Goal: Transaction & Acquisition: Purchase product/service

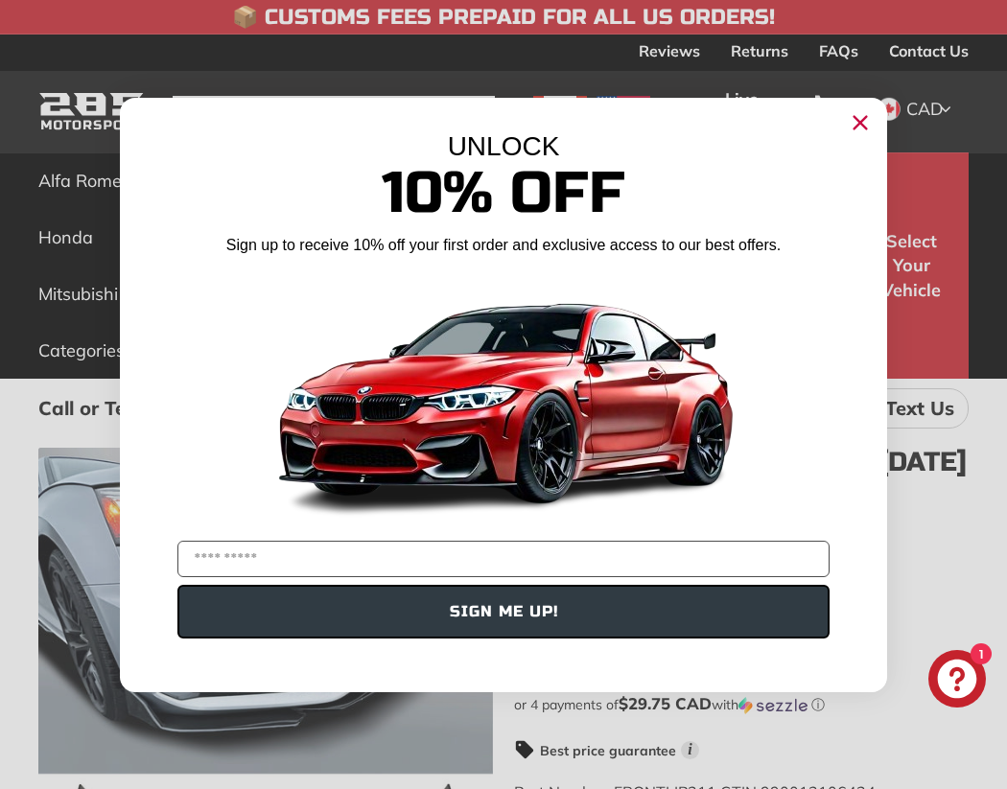
click at [846, 123] on circle "Close dialog" at bounding box center [860, 121] width 29 height 29
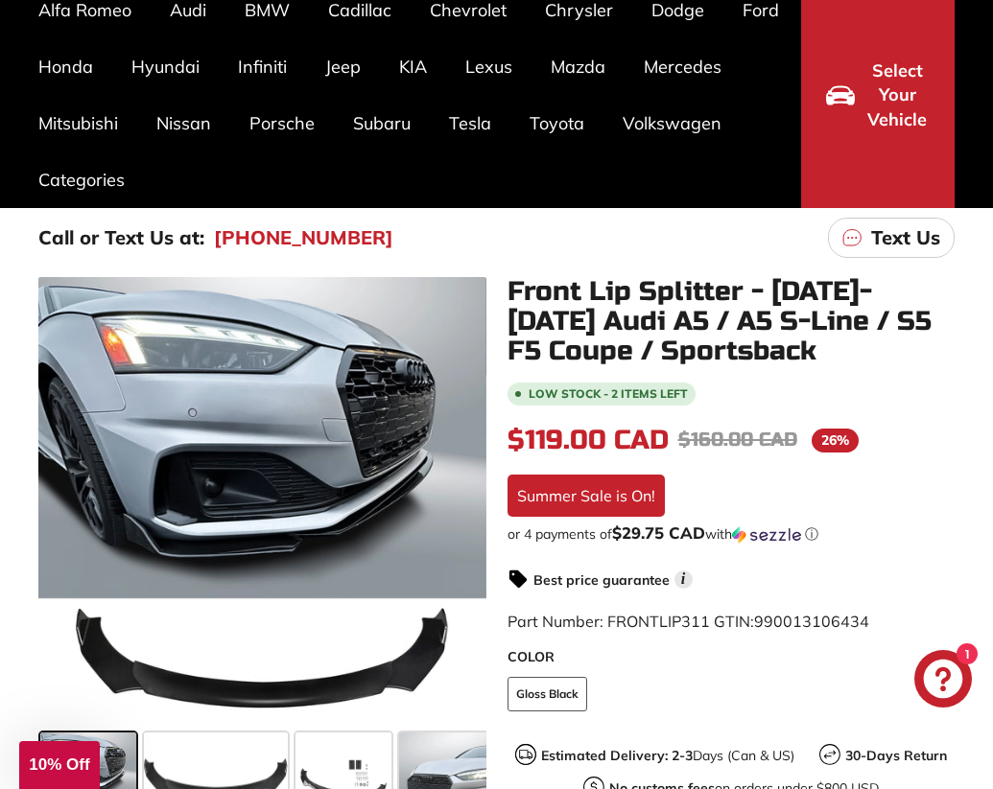
scroll to position [377, 0]
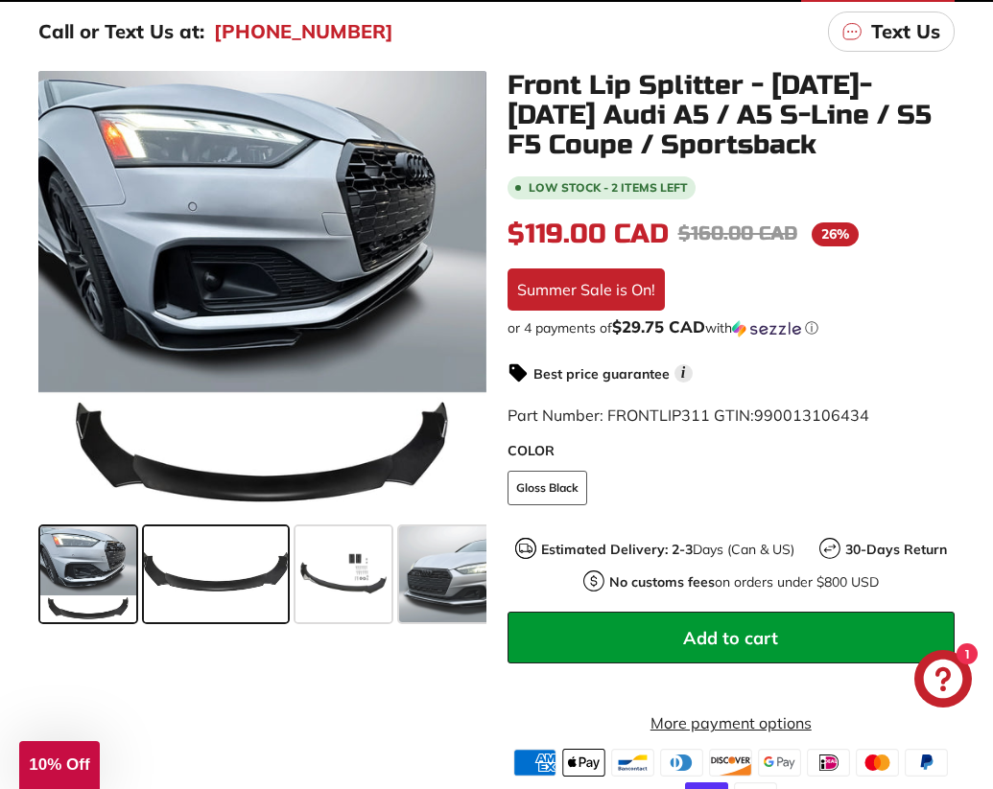
click at [205, 596] on span at bounding box center [216, 574] width 144 height 96
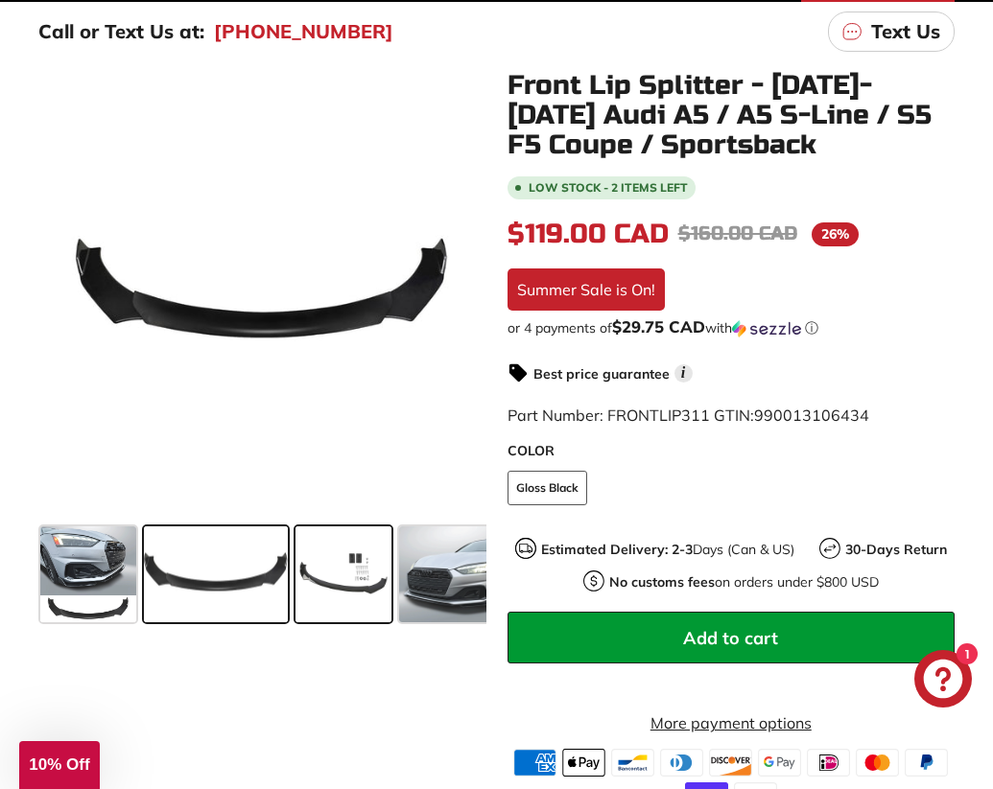
click at [322, 581] on span at bounding box center [343, 574] width 96 height 96
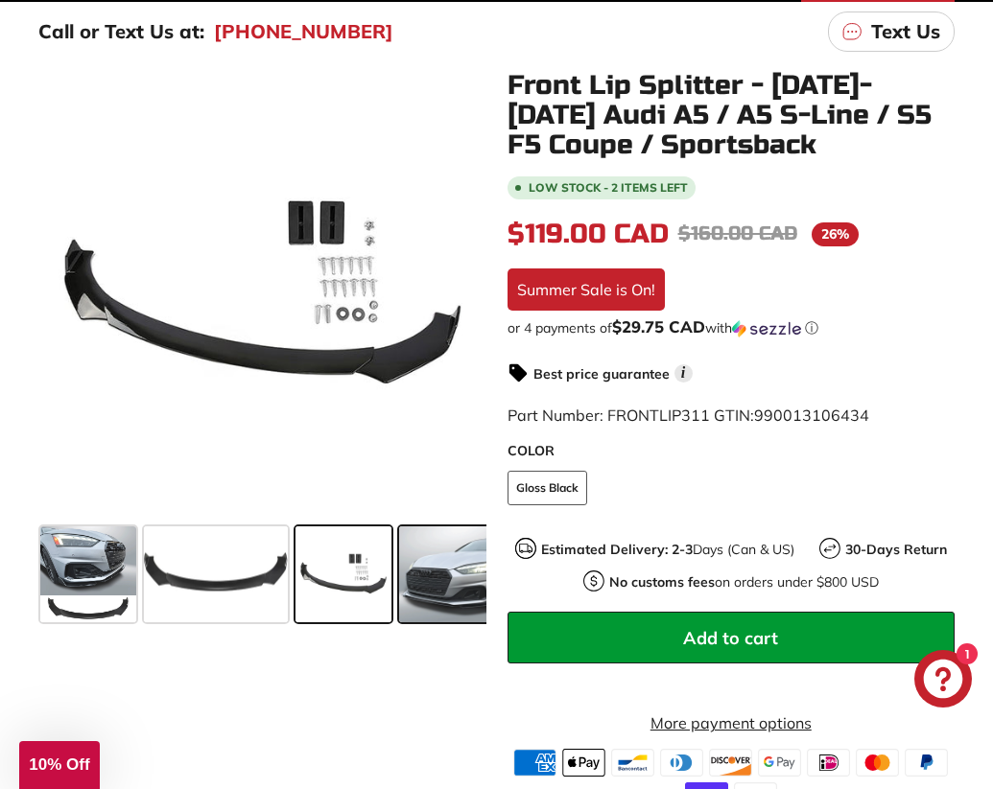
click at [402, 562] on span at bounding box center [471, 574] width 144 height 96
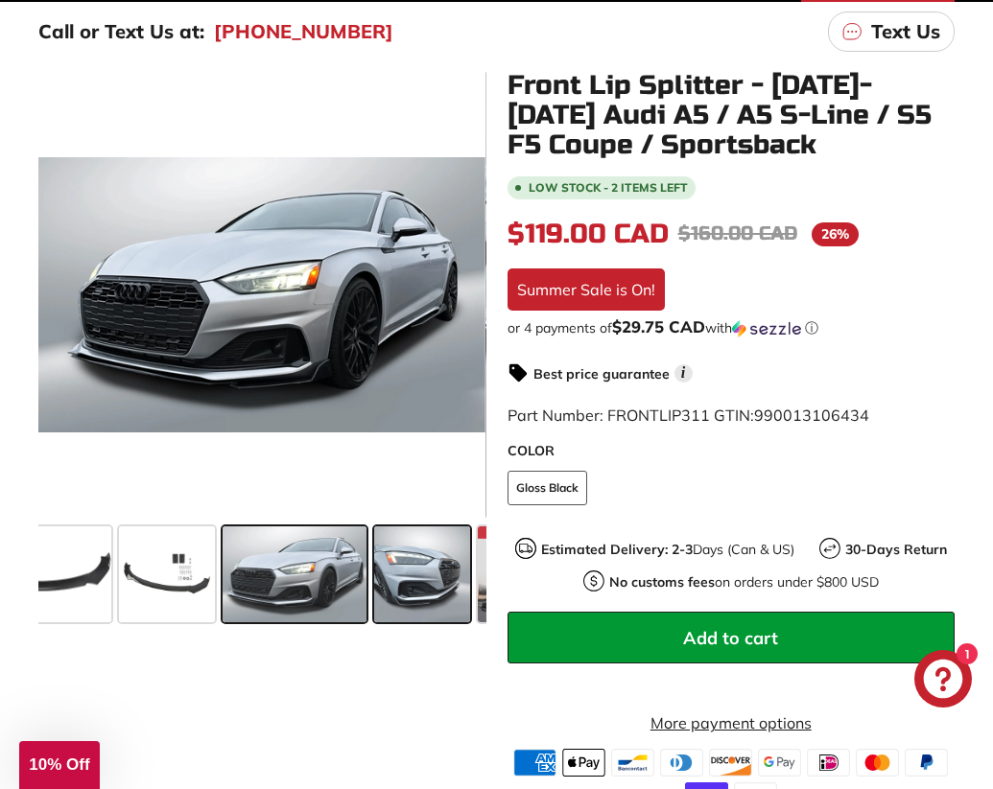
scroll to position [0, 208]
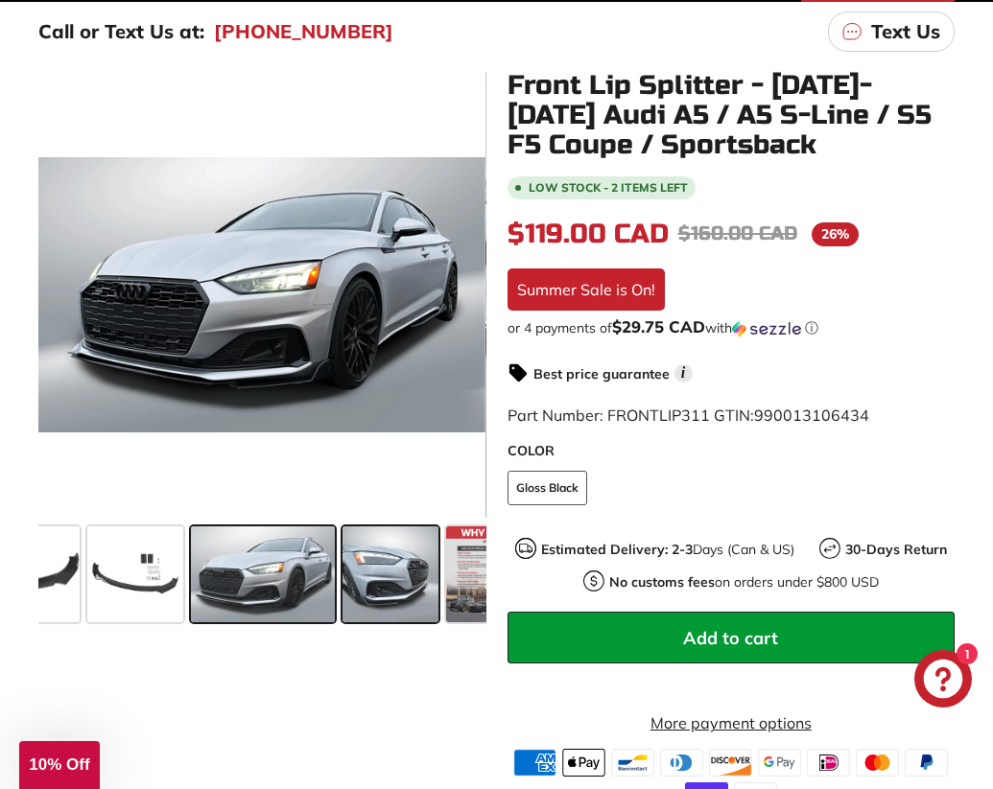
click at [394, 530] on span at bounding box center [390, 574] width 96 height 96
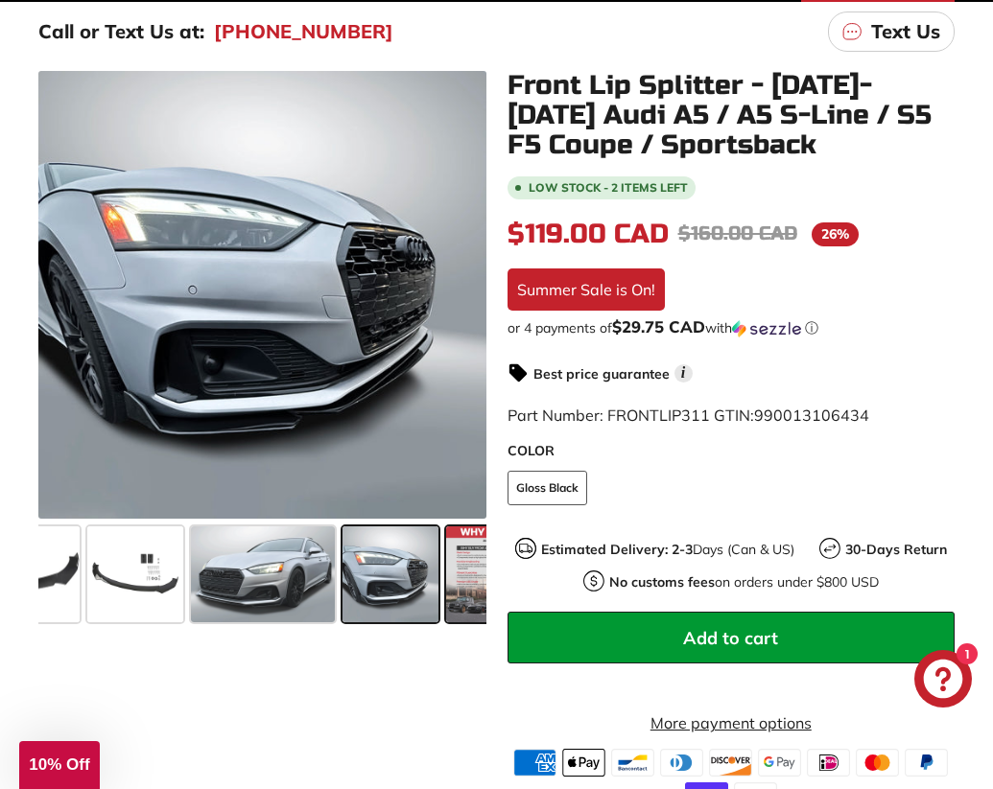
click at [465, 538] on span at bounding box center [494, 574] width 96 height 96
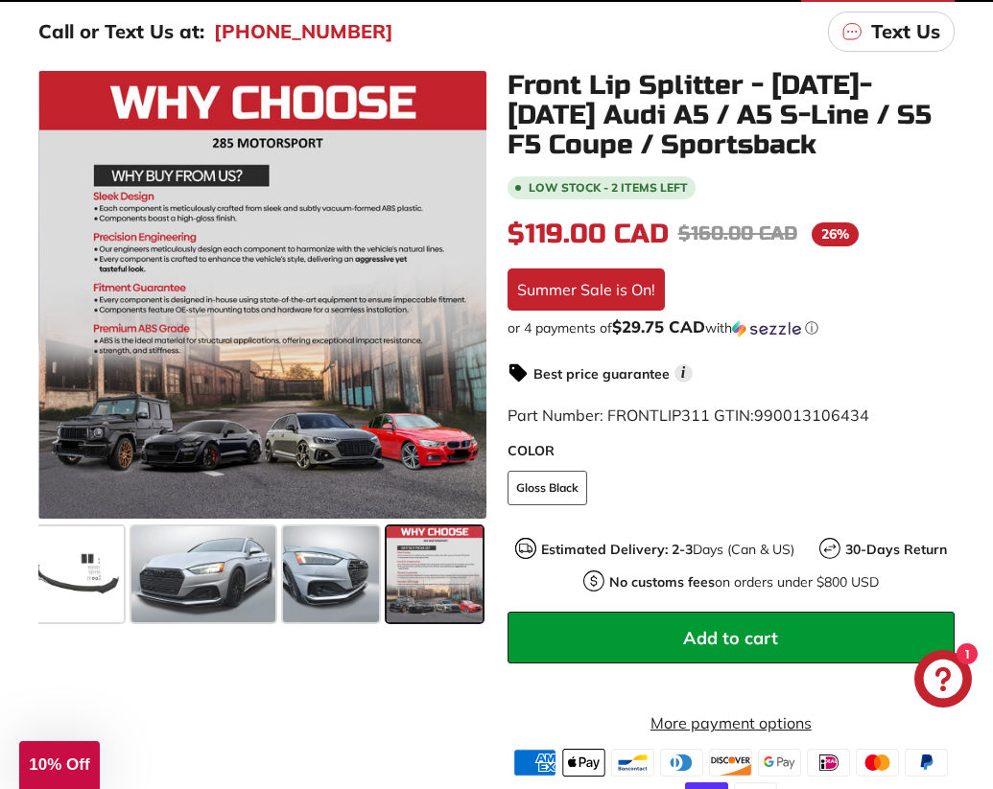
scroll to position [0, 268]
click at [61, 282] on icon at bounding box center [67, 297] width 44 height 44
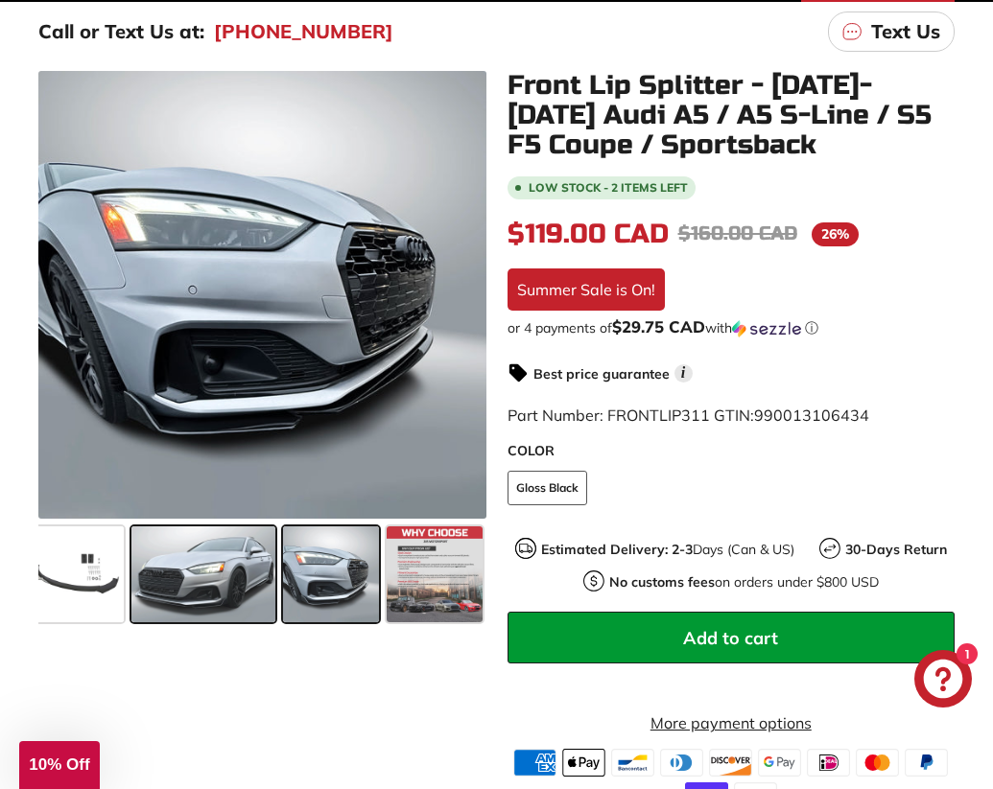
click at [181, 552] on span at bounding box center [203, 574] width 144 height 96
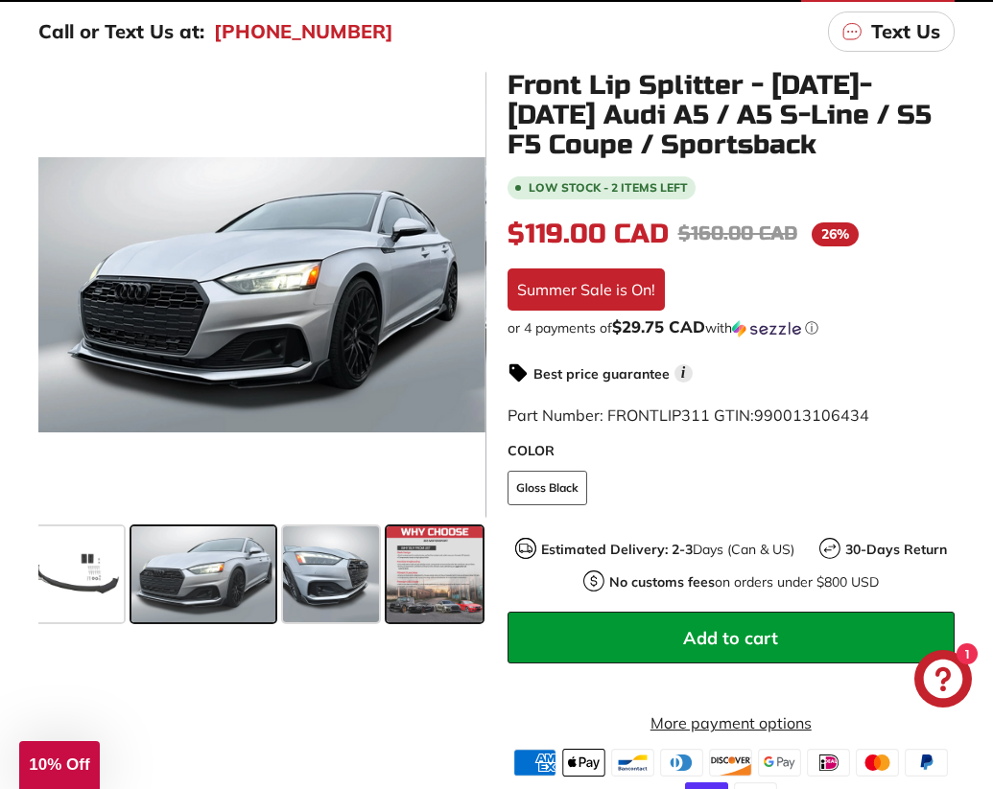
click at [415, 591] on span at bounding box center [434, 574] width 96 height 96
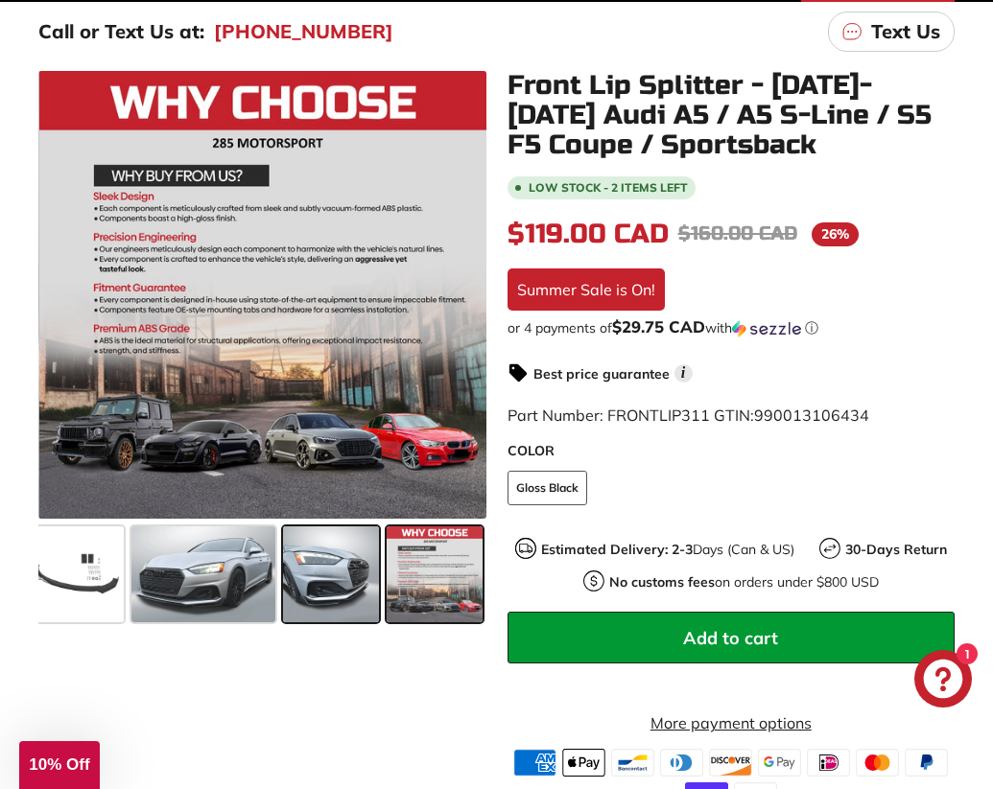
drag, startPoint x: 362, startPoint y: 573, endPoint x: 370, endPoint y: 561, distance: 15.2
click at [362, 572] on span at bounding box center [331, 574] width 96 height 96
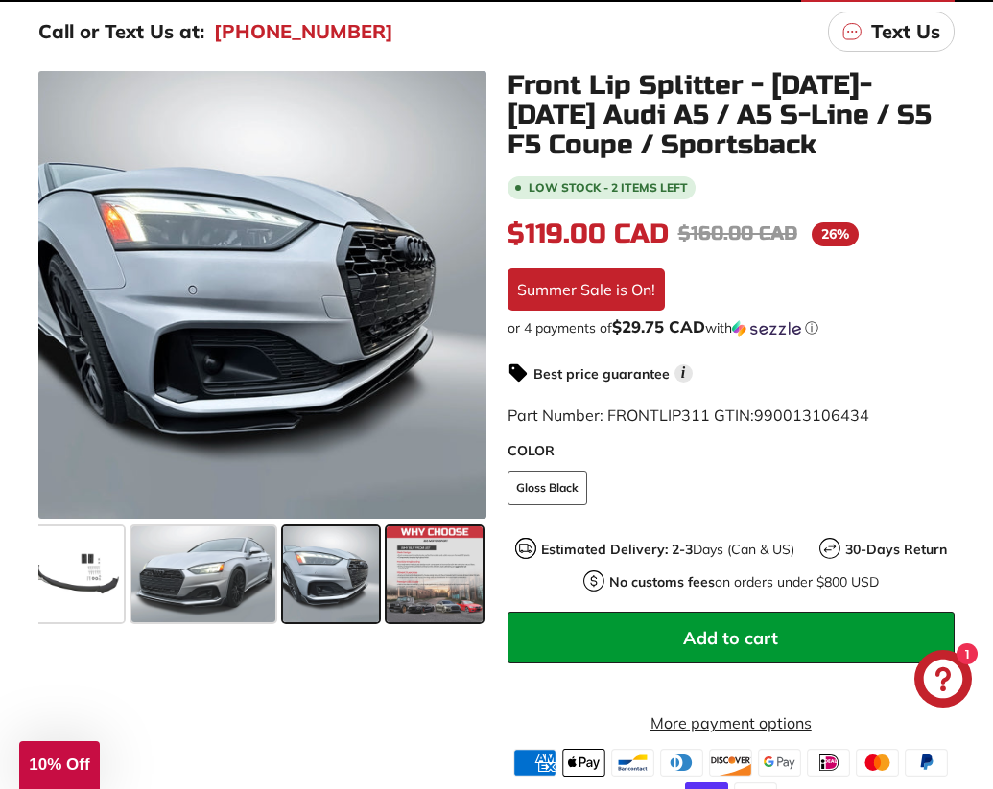
click at [458, 566] on span at bounding box center [434, 574] width 96 height 96
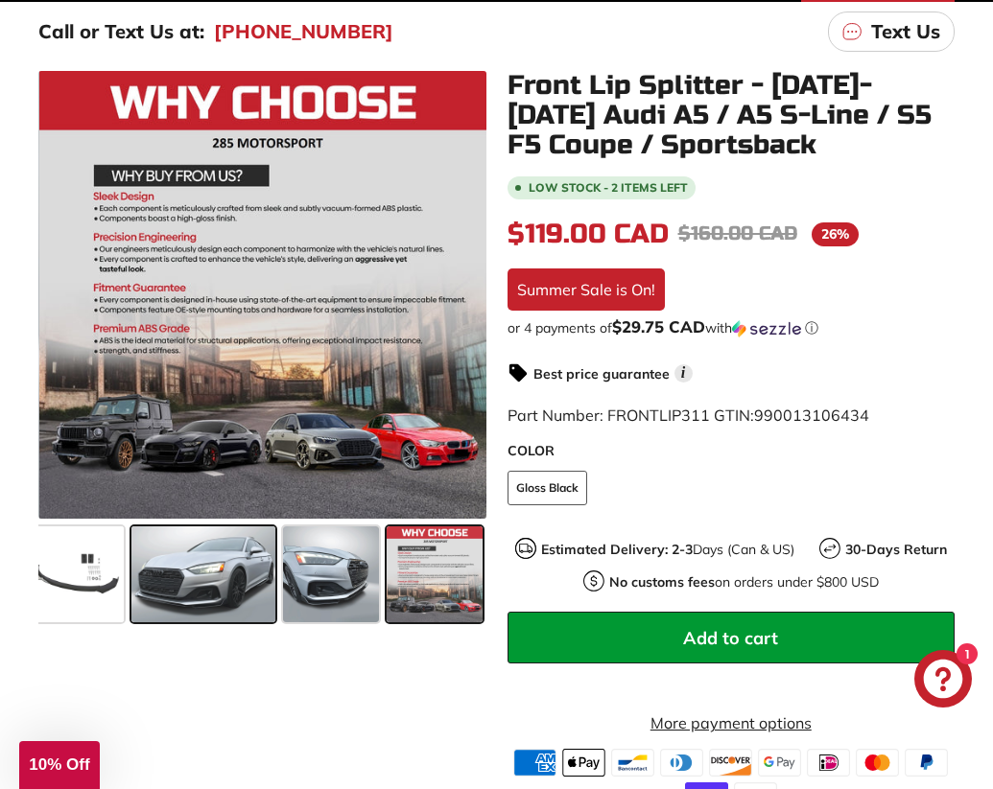
click at [209, 598] on span at bounding box center [203, 574] width 144 height 96
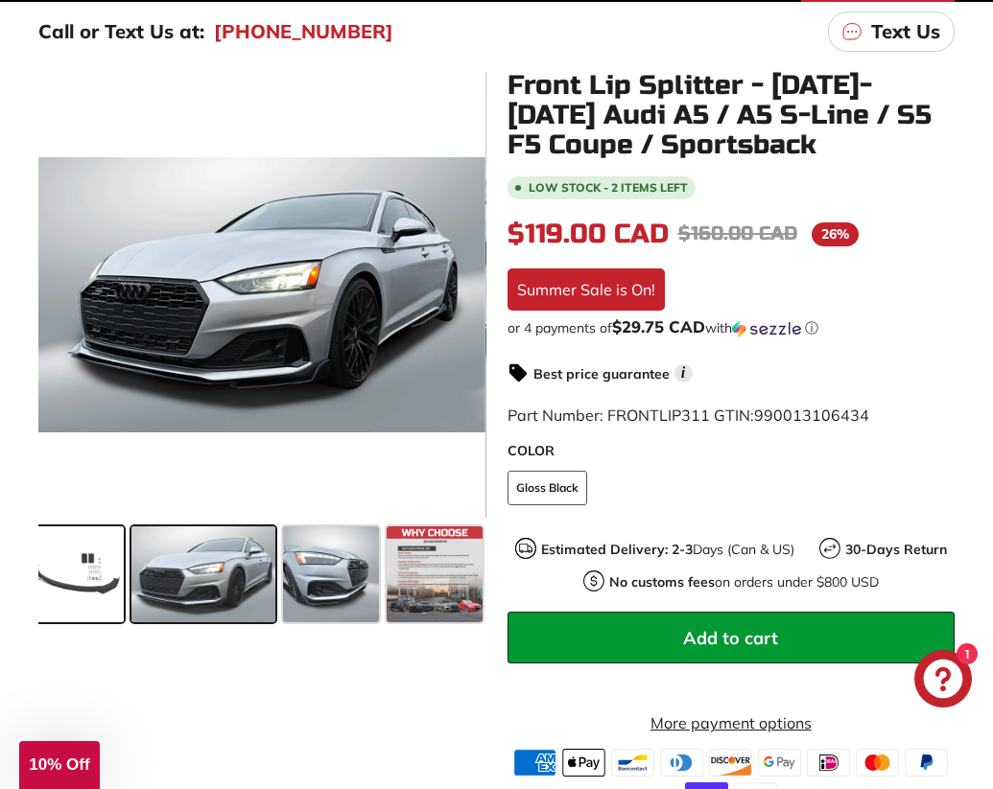
click at [80, 576] on span at bounding box center [76, 574] width 96 height 96
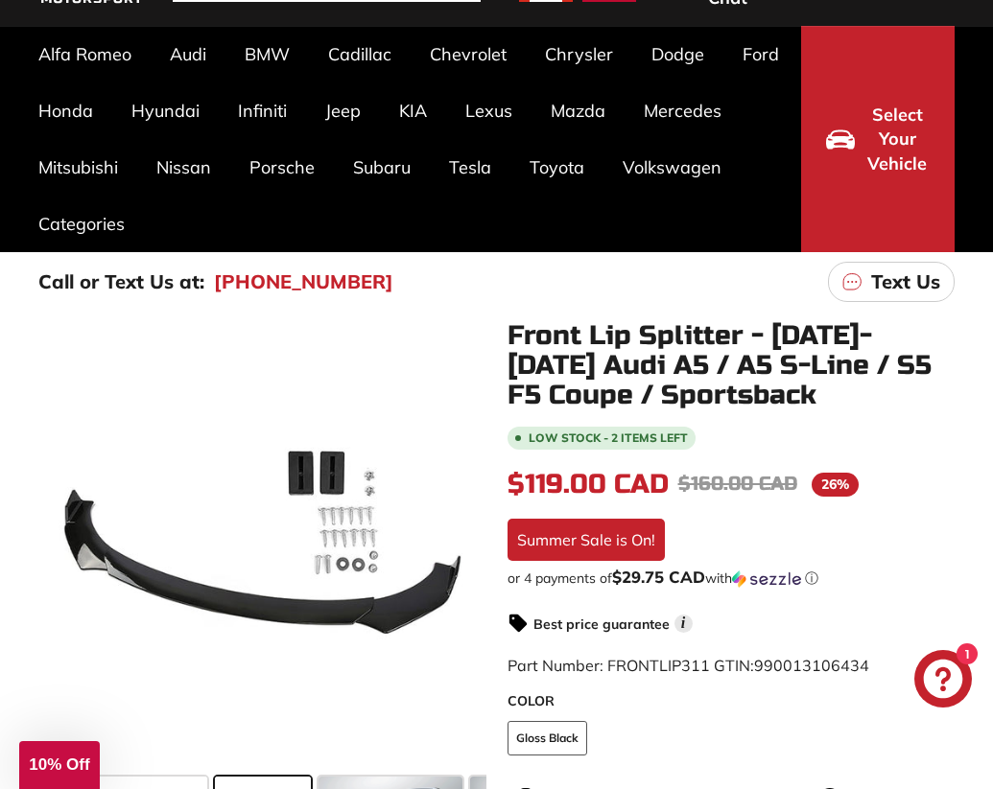
scroll to position [130, 0]
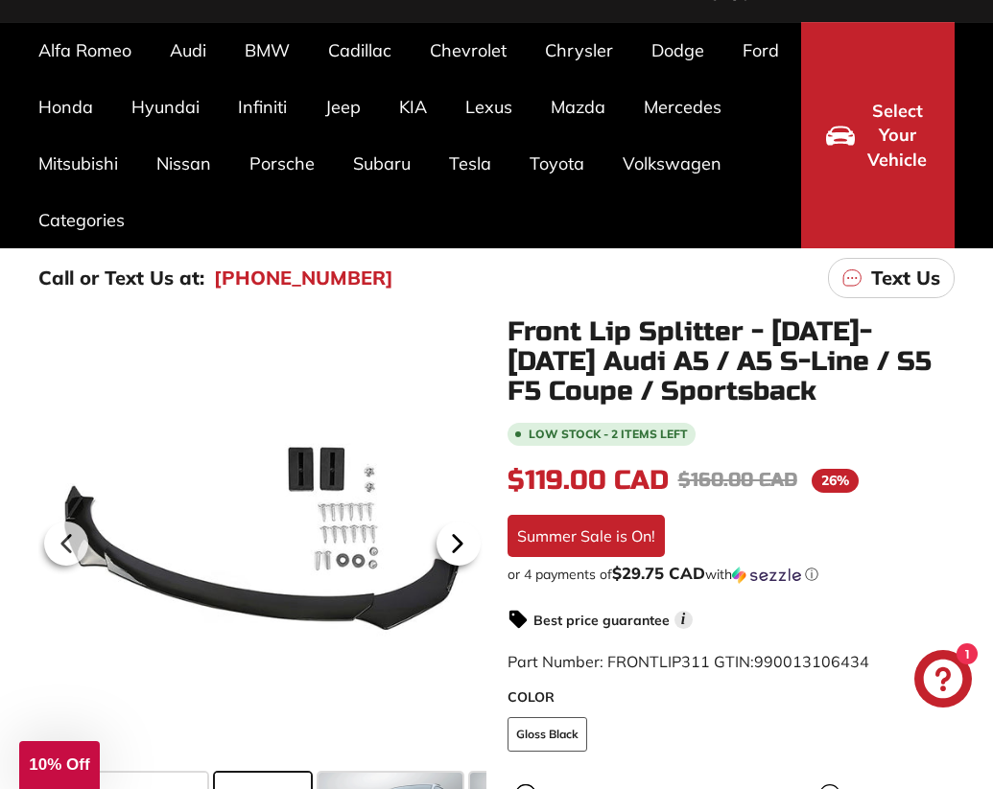
click at [439, 554] on icon at bounding box center [457, 544] width 44 height 44
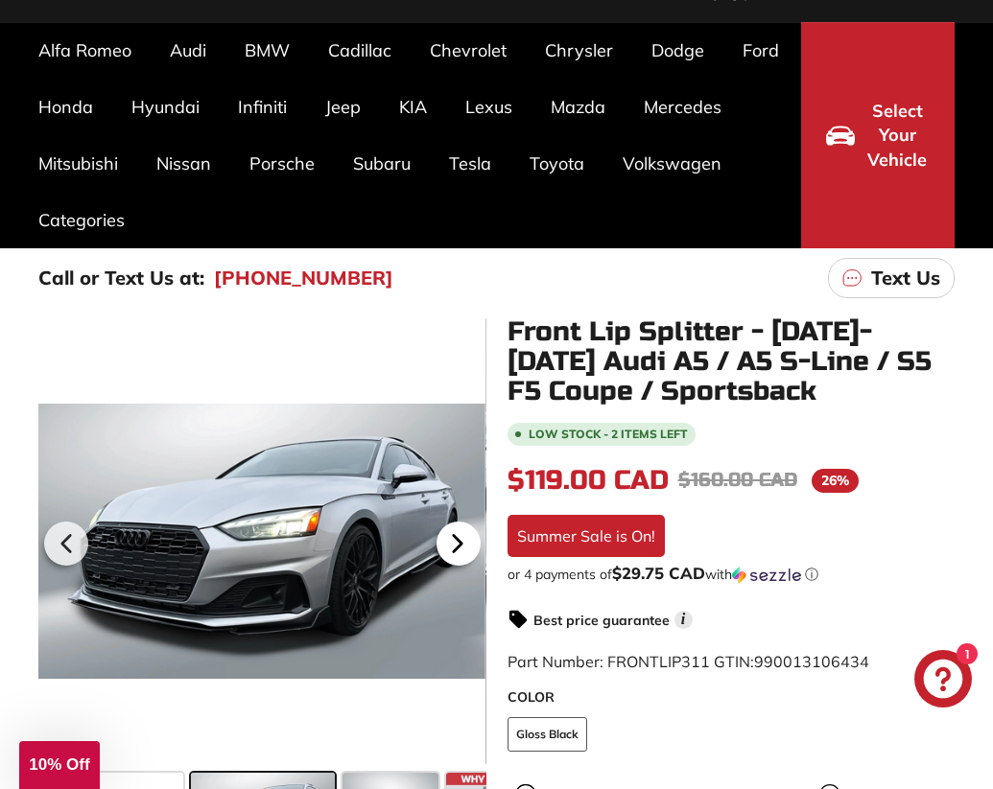
click at [439, 553] on icon at bounding box center [457, 544] width 44 height 44
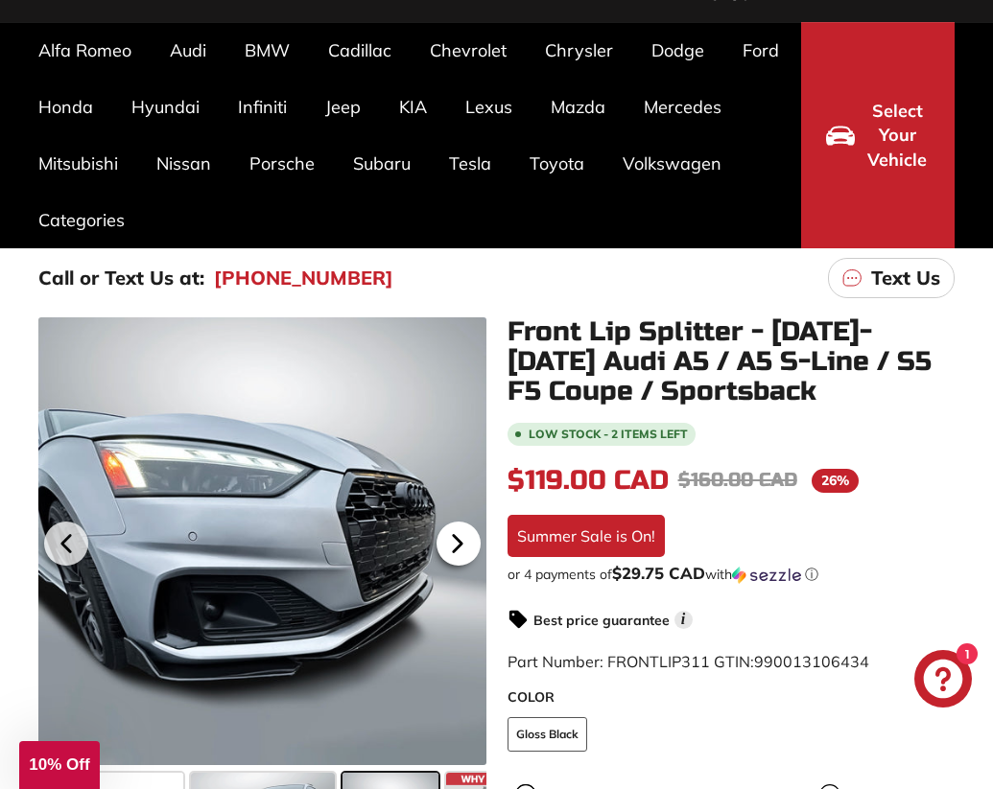
click at [439, 553] on icon at bounding box center [457, 544] width 44 height 44
click at [486, 553] on div at bounding box center [710, 541] width 448 height 448
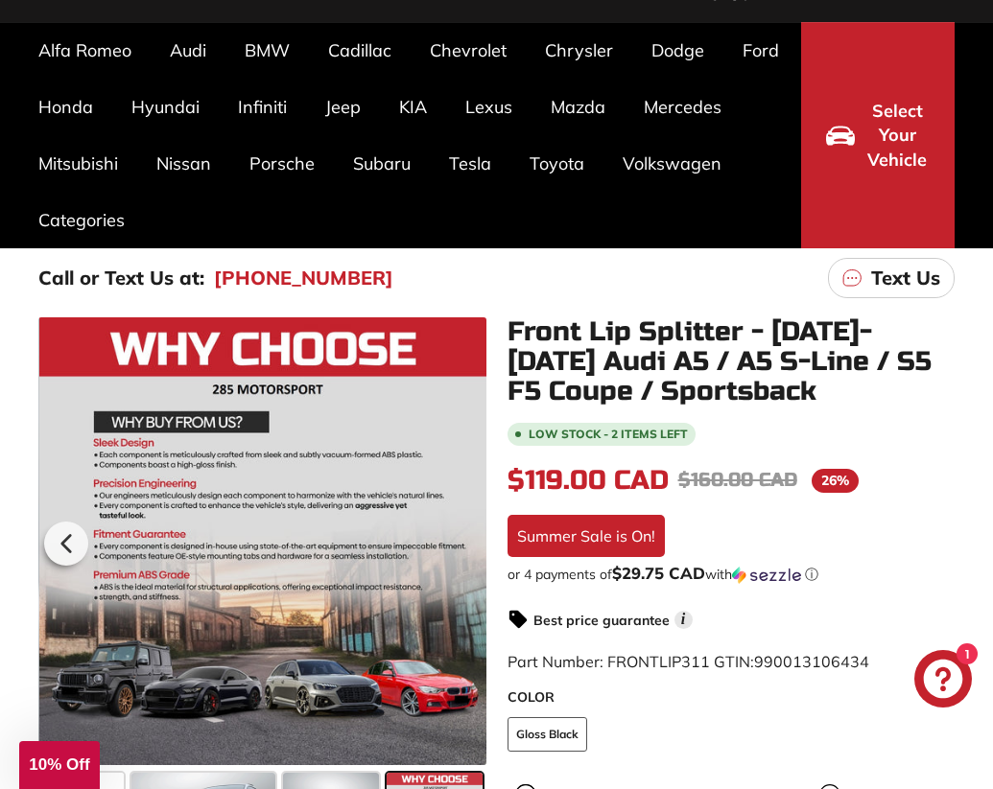
click at [439, 553] on div at bounding box center [330, 541] width 448 height 448
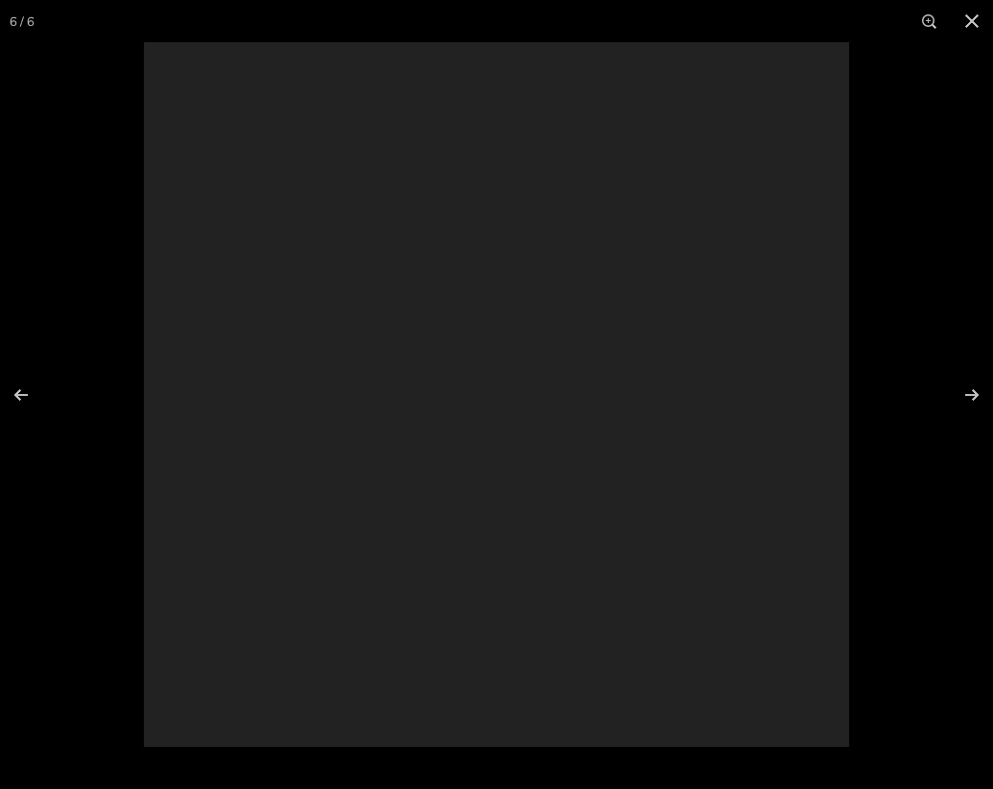
click at [439, 553] on div at bounding box center [496, 394] width 705 height 705
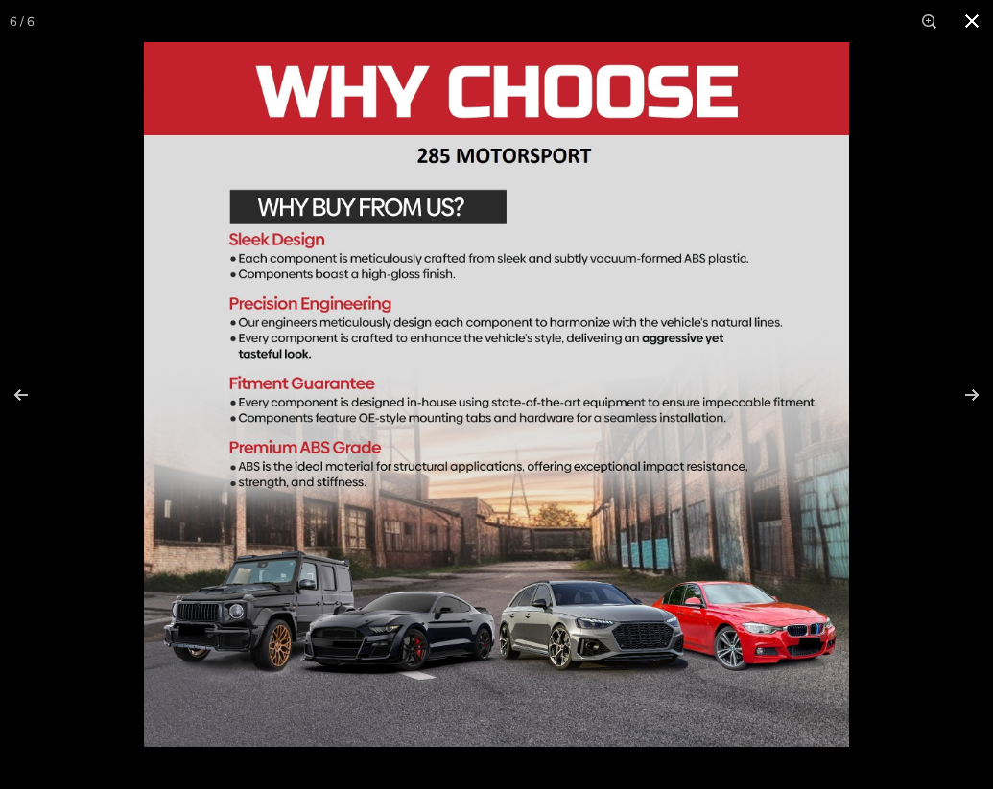
click at [978, 25] on button at bounding box center [971, 21] width 42 height 42
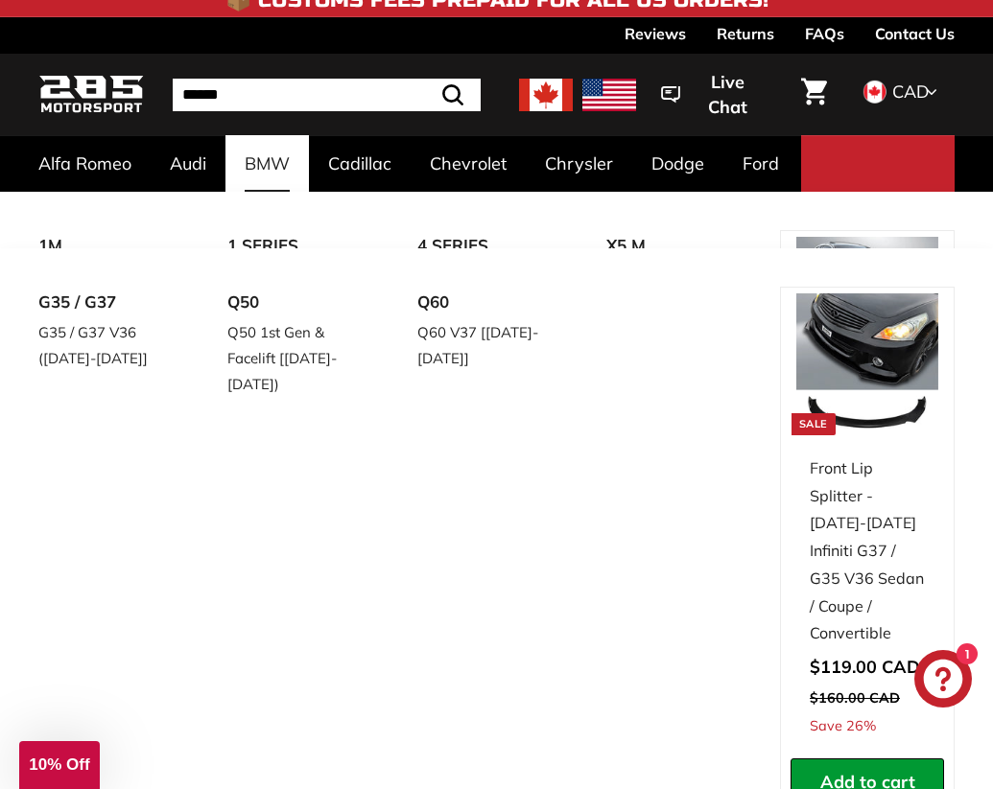
scroll to position [0, 0]
